Goal: Information Seeking & Learning: Learn about a topic

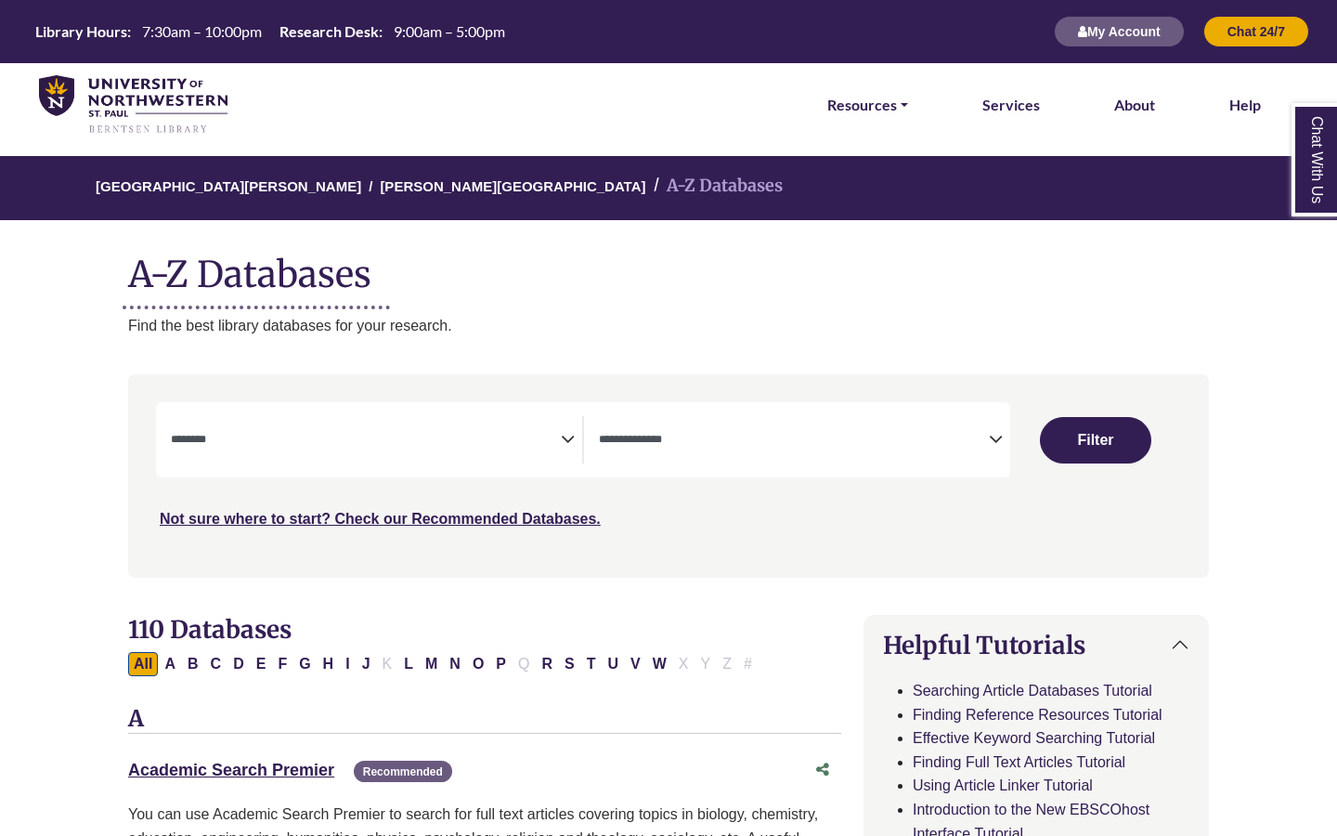
select select "Database Subject Filter"
select select "Database Types Filter"
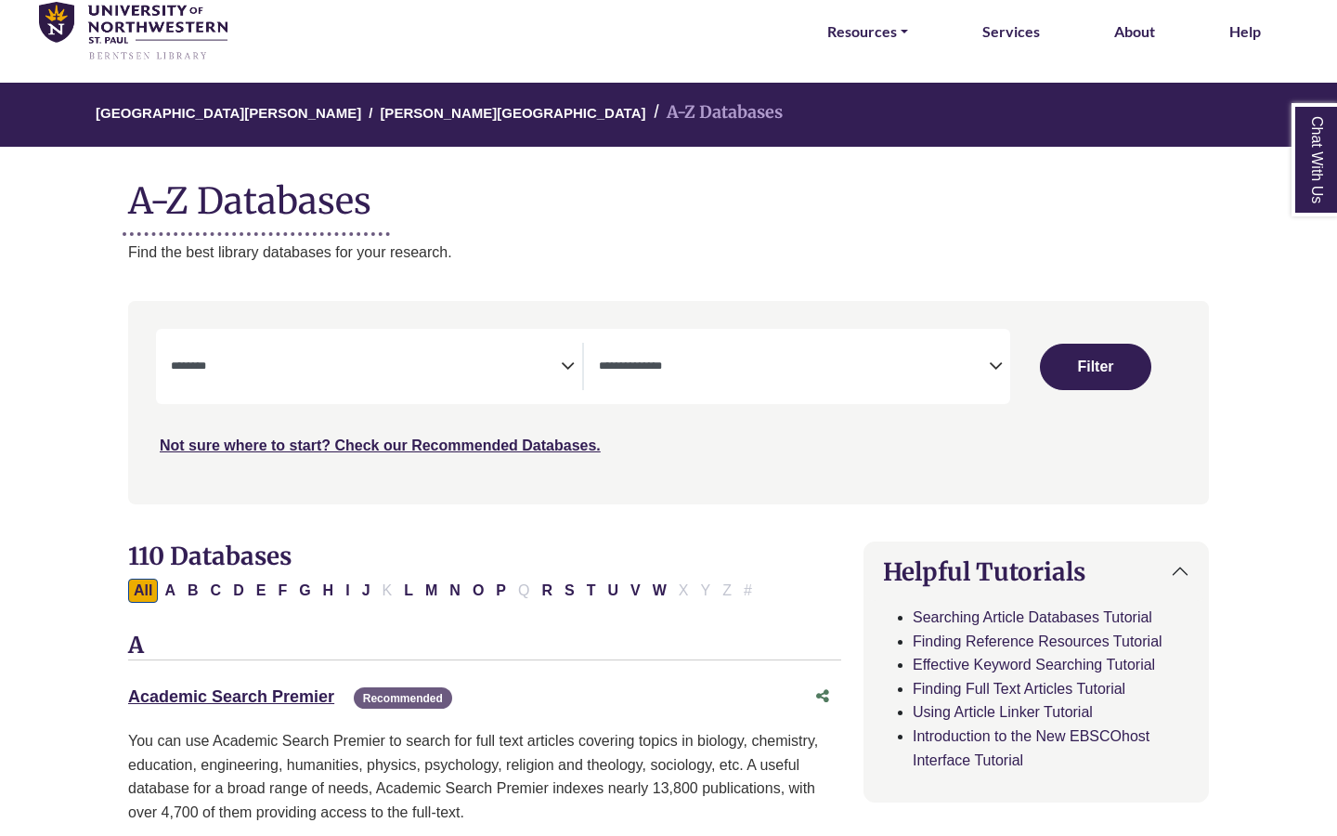
scroll to position [96, 0]
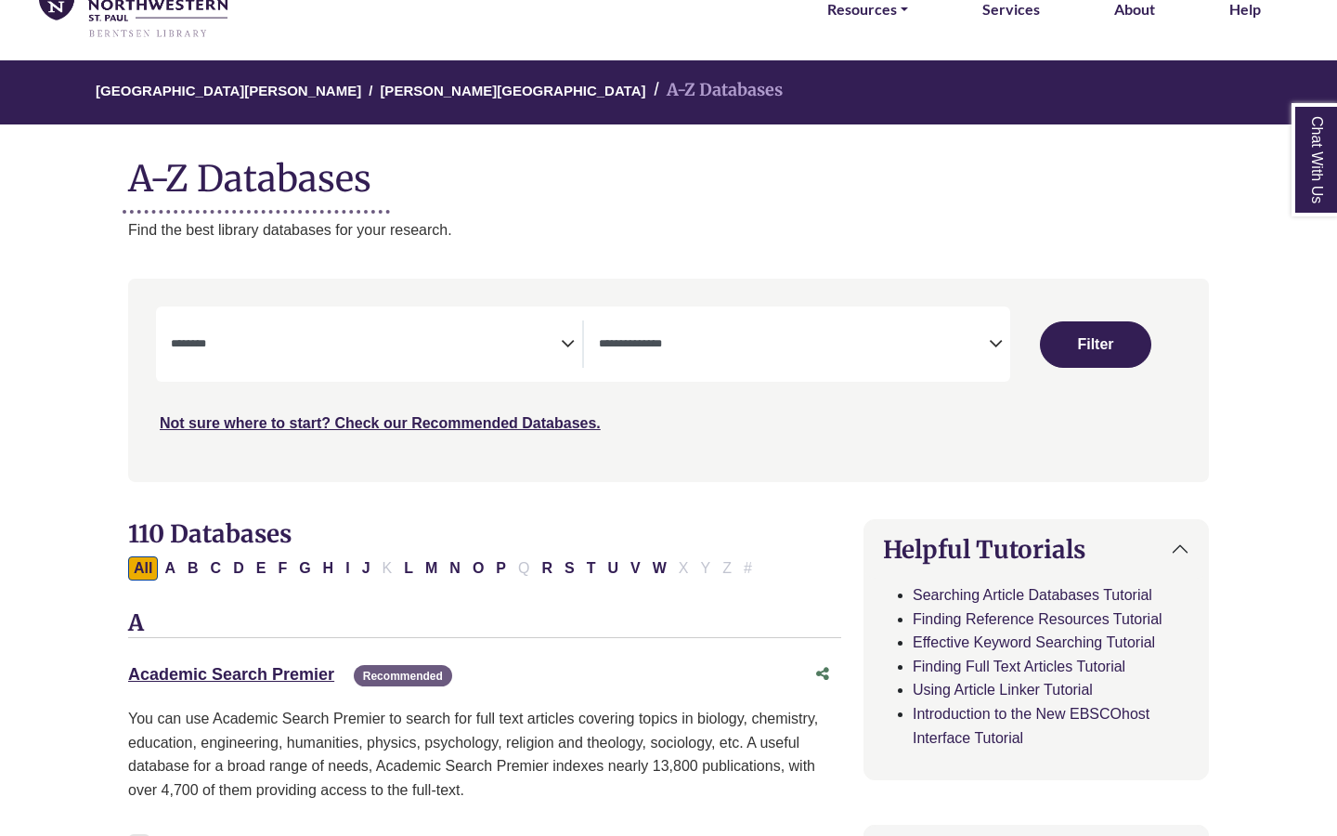
click at [566, 346] on icon "Search filters" at bounding box center [568, 341] width 14 height 28
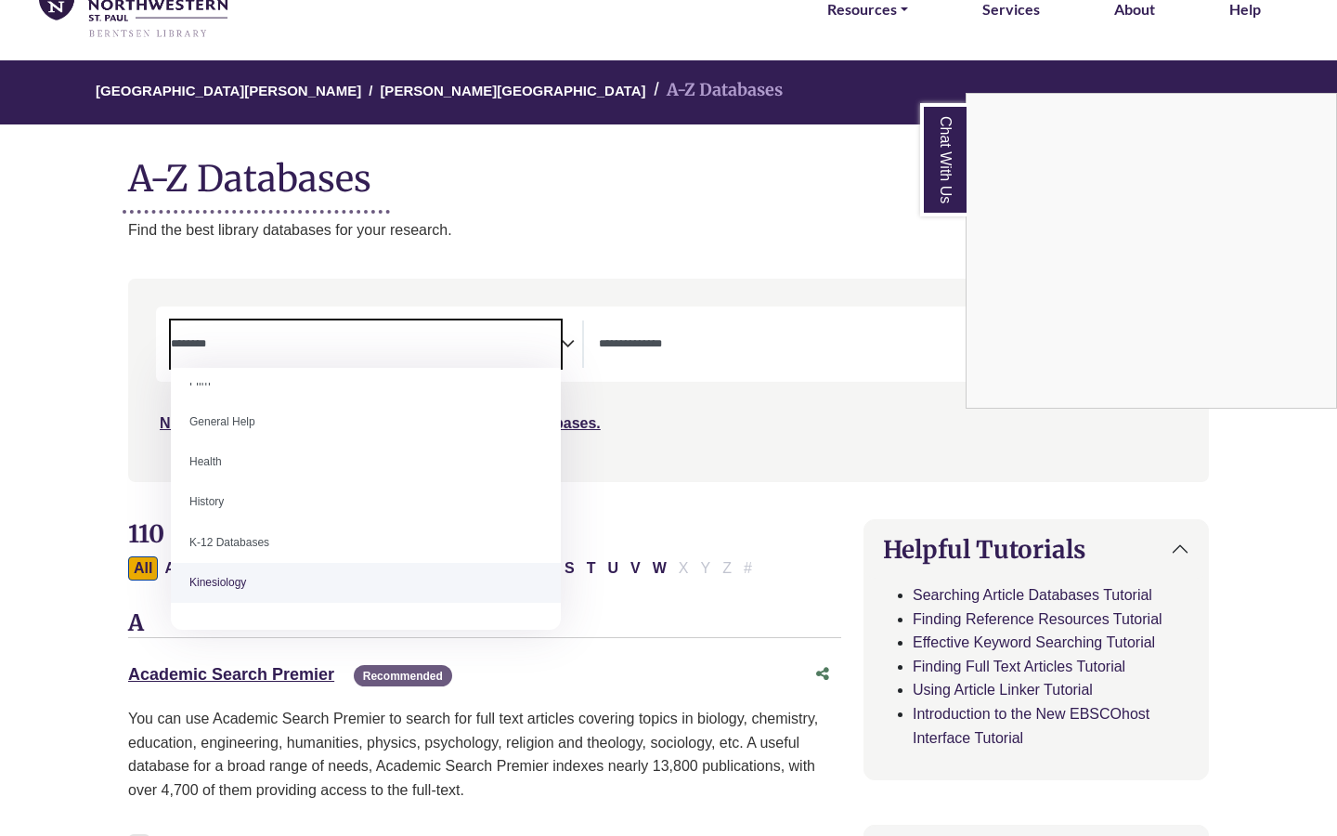
scroll to position [927, 0]
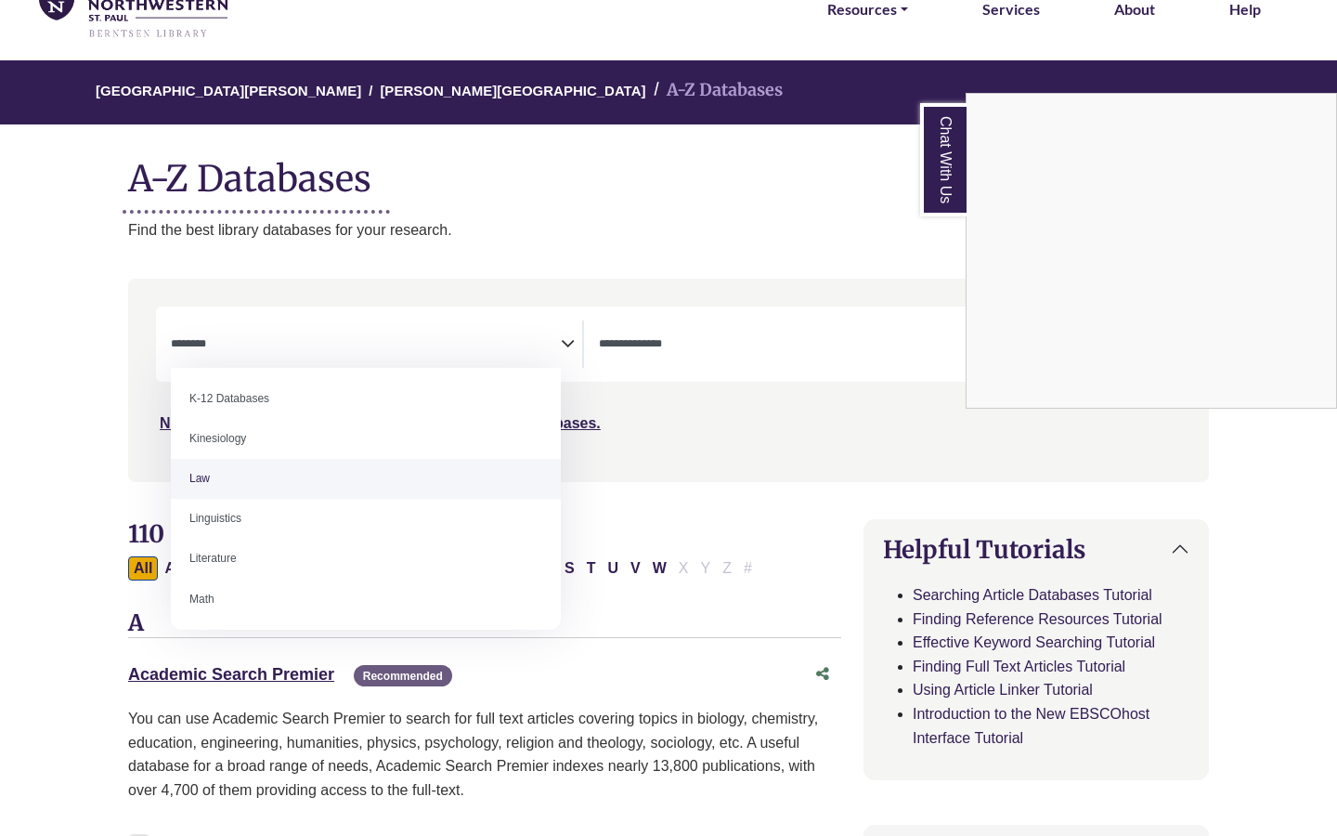
select select "******"
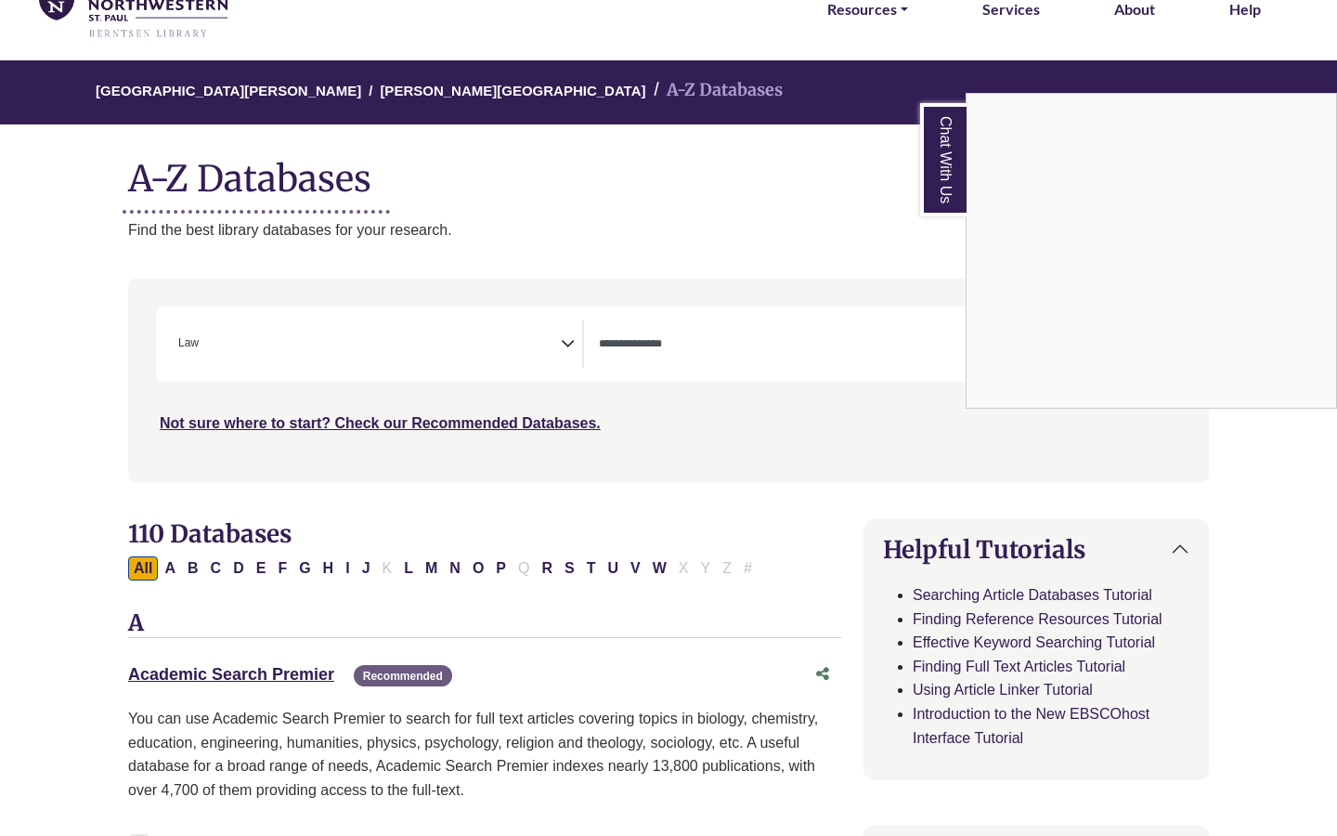
click at [748, 353] on div "Chat With Us" at bounding box center [668, 418] width 1337 height 836
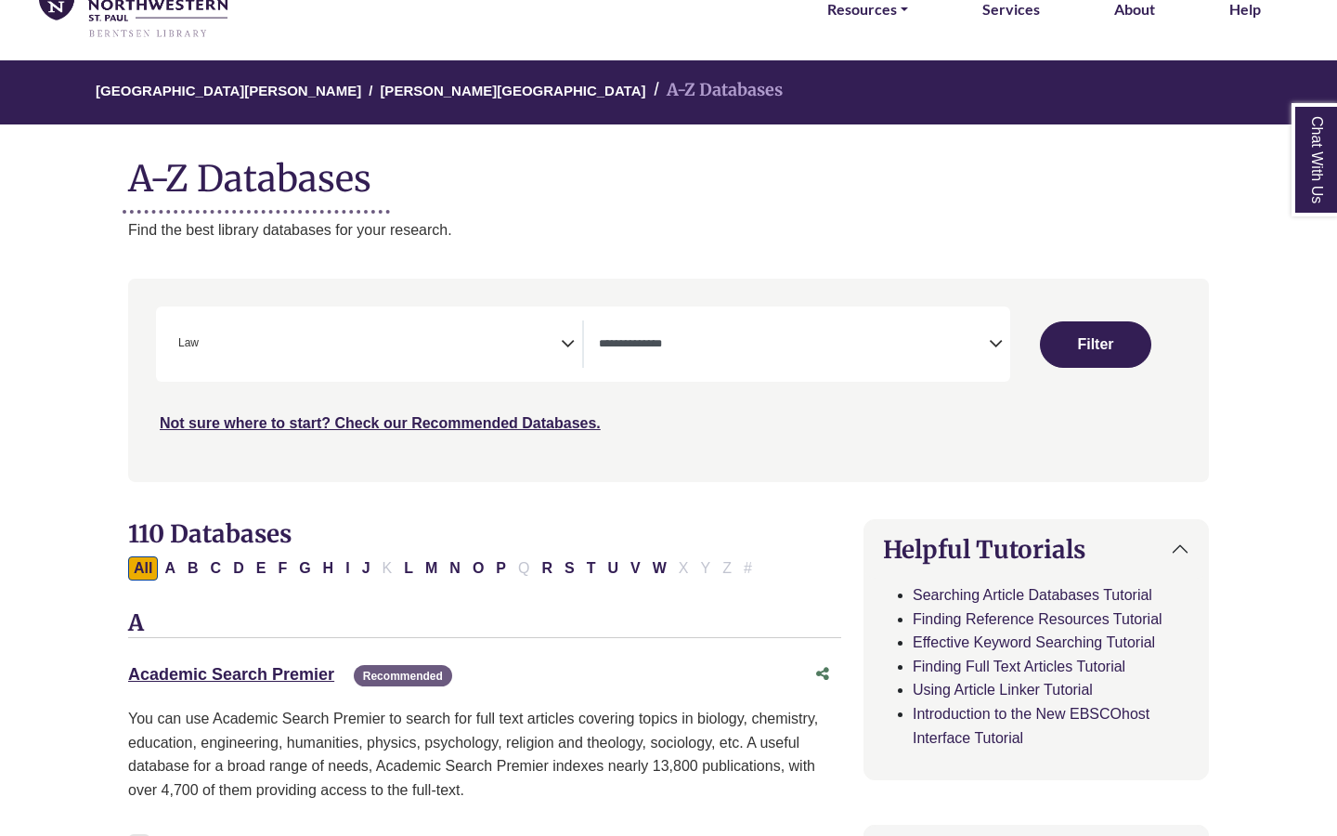
click at [996, 336] on icon "Search filters" at bounding box center [996, 341] width 14 height 28
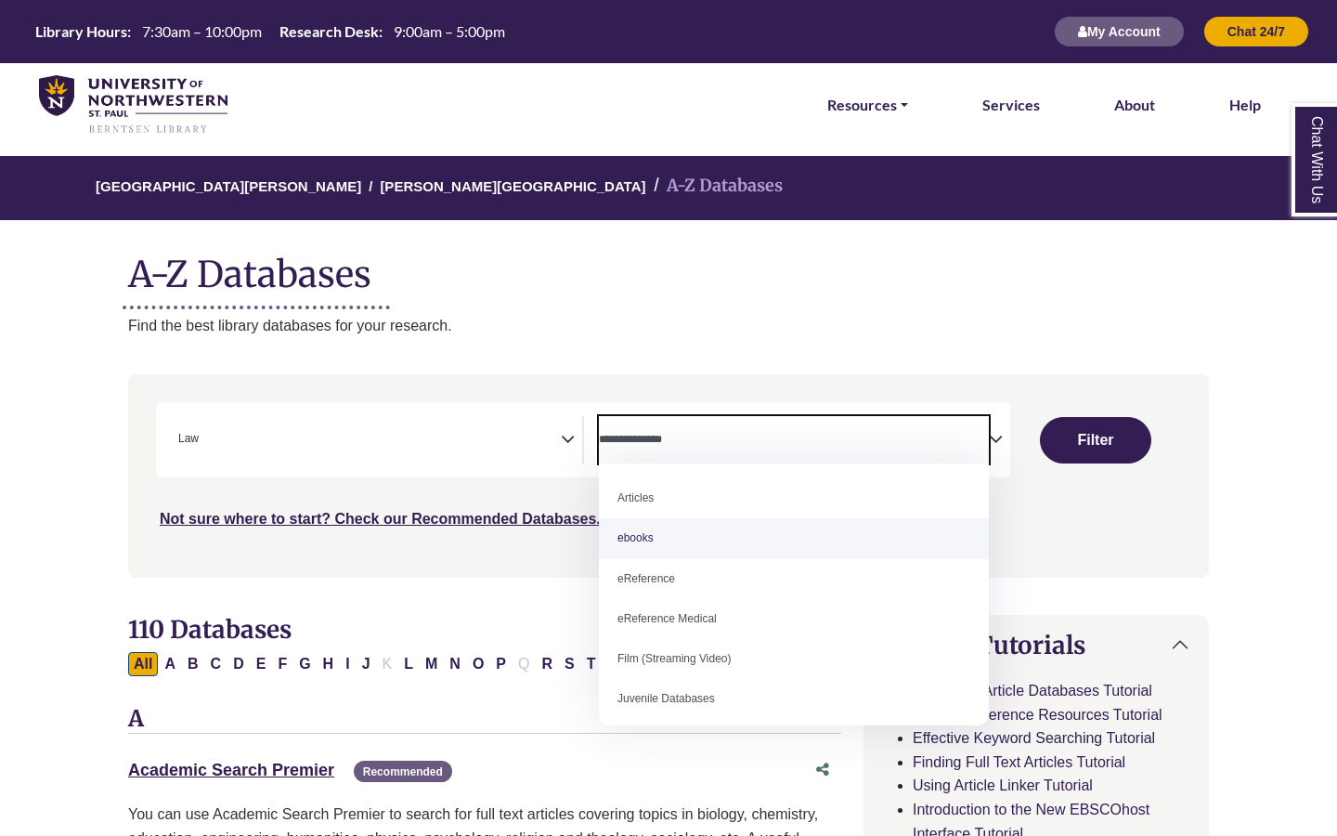
scroll to position [128, 0]
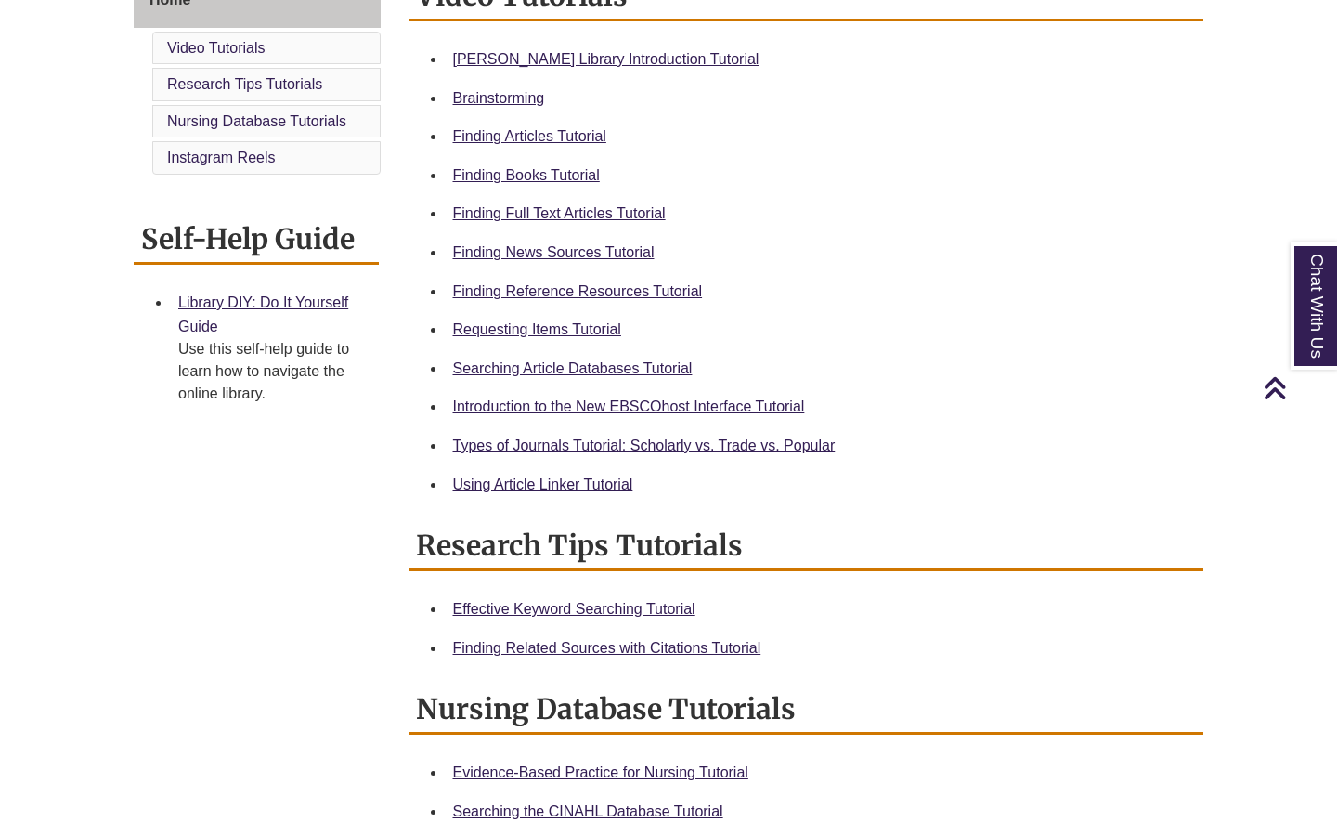
scroll to position [553, 0]
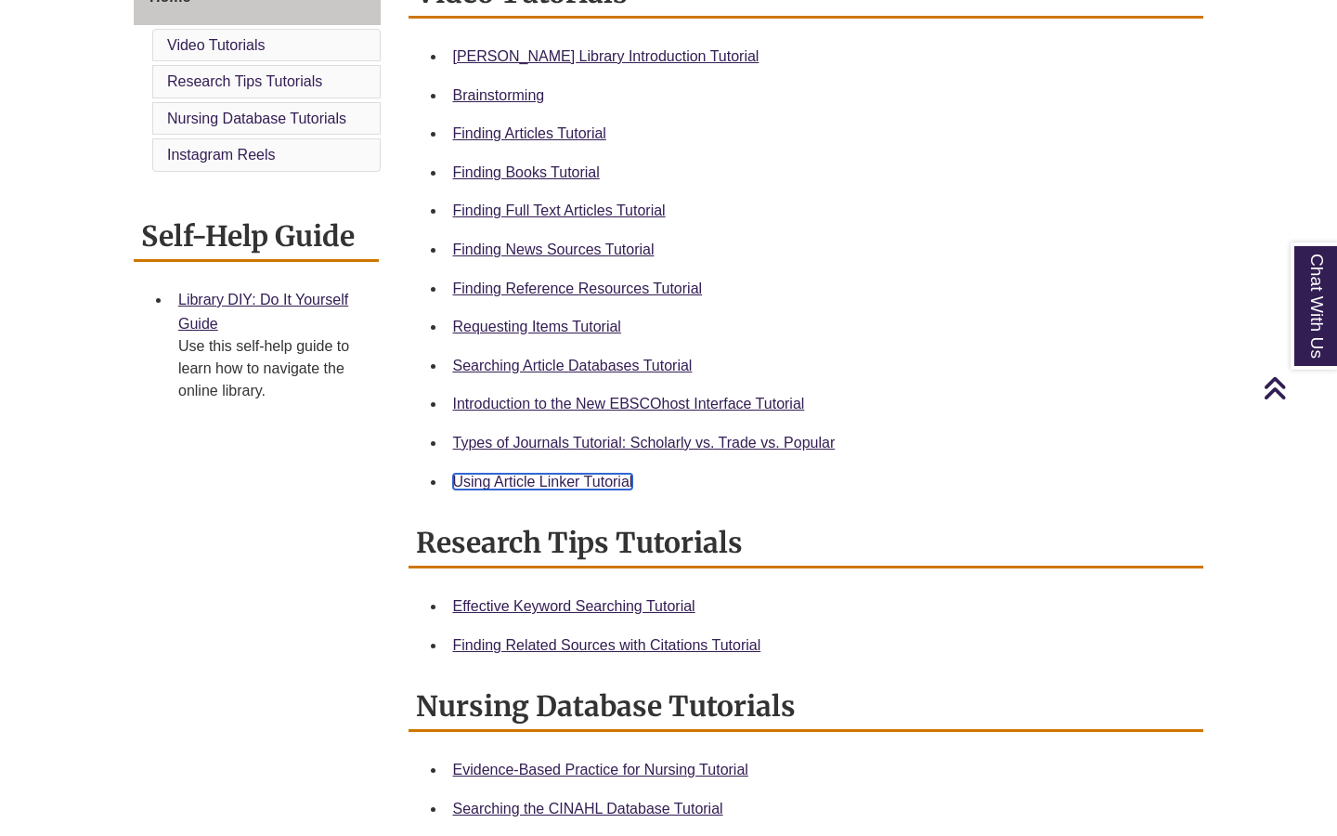
click at [566, 483] on link "Using Article Linker Tutorial" at bounding box center [543, 482] width 180 height 16
